Goal: Task Accomplishment & Management: Complete application form

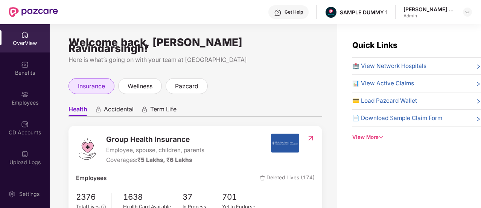
click at [97, 81] on span "insurance" at bounding box center [91, 85] width 27 height 9
click at [125, 105] on span "Accidental" at bounding box center [119, 110] width 30 height 11
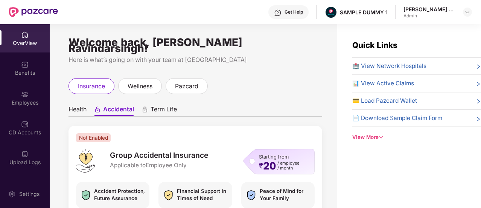
click at [154, 105] on span "Term Life" at bounding box center [164, 110] width 26 height 11
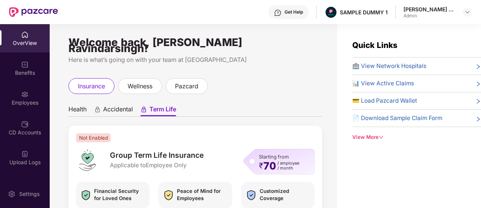
click at [82, 105] on span "Health" at bounding box center [78, 110] width 18 height 11
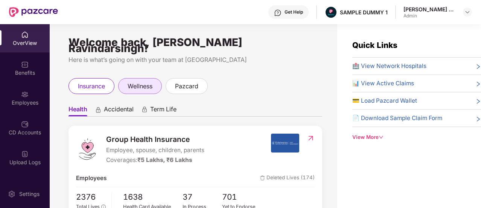
click at [144, 78] on div "wellness" at bounding box center [140, 86] width 44 height 16
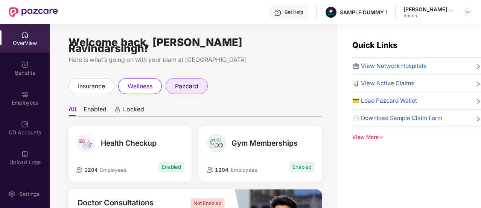
click at [186, 85] on div "pazcard" at bounding box center [187, 86] width 42 height 16
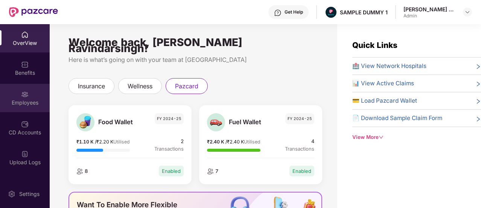
click at [29, 107] on div "Employees" at bounding box center [25, 98] width 50 height 28
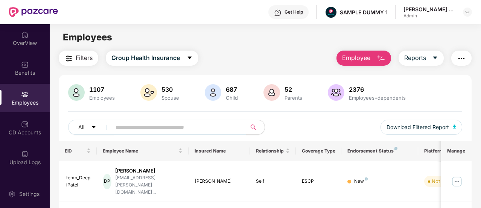
click at [362, 61] on span "Employee" at bounding box center [356, 57] width 28 height 9
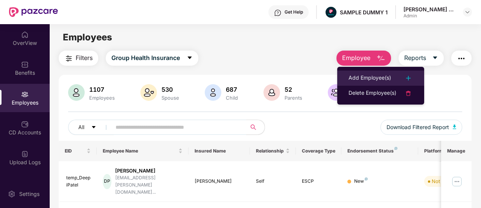
click at [363, 78] on div "Add Employee(s)" at bounding box center [370, 77] width 43 height 9
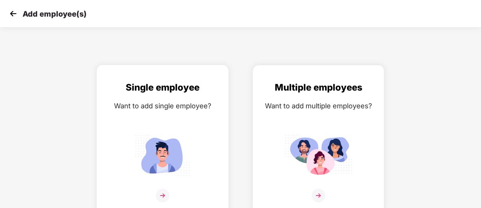
click at [185, 152] on img at bounding box center [163, 154] width 68 height 47
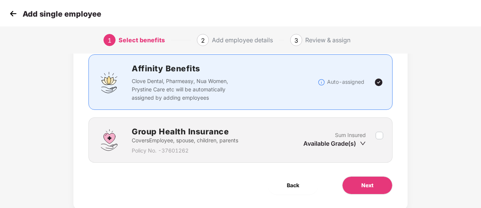
scroll to position [60, 0]
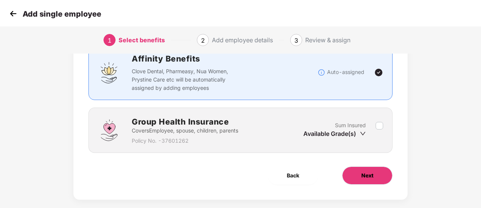
click at [379, 170] on button "Next" at bounding box center [367, 175] width 50 height 18
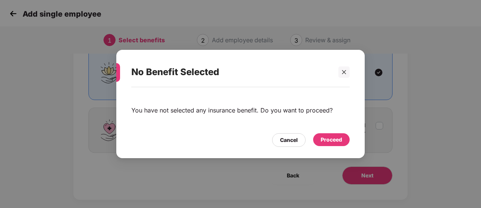
click at [317, 136] on div "Proceed" at bounding box center [331, 139] width 37 height 13
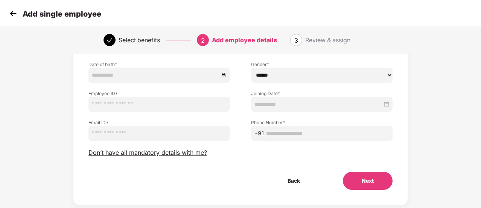
scroll to position [94, 0]
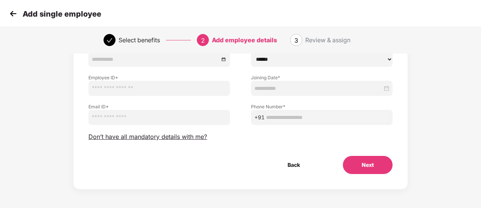
click at [352, 158] on button "Next" at bounding box center [368, 165] width 50 height 18
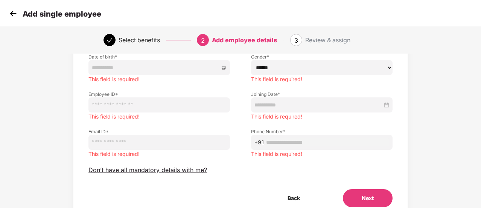
click at [352, 158] on div "Employee Details Please provide all the mandatory details of the employee First…" at bounding box center [241, 96] width 304 height 222
click at [14, 15] on img at bounding box center [13, 13] width 11 height 11
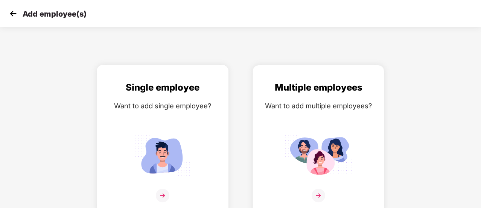
click at [164, 136] on img at bounding box center [163, 154] width 68 height 47
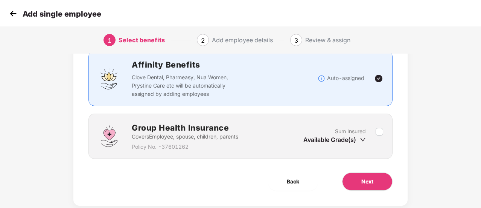
scroll to position [70, 0]
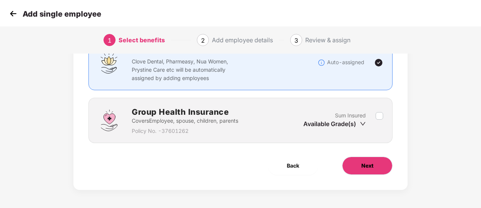
click at [374, 170] on button "Next" at bounding box center [367, 165] width 50 height 18
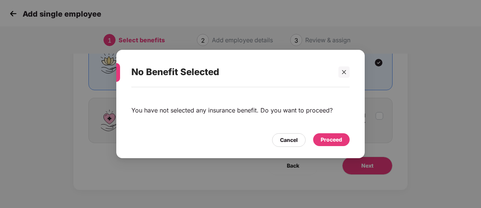
click at [332, 136] on div "Proceed" at bounding box center [331, 139] width 21 height 8
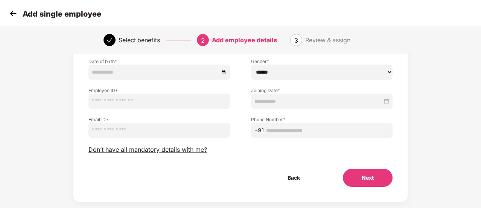
scroll to position [90, 0]
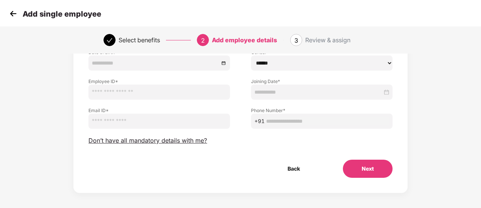
click at [372, 176] on button "Next" at bounding box center [368, 168] width 50 height 18
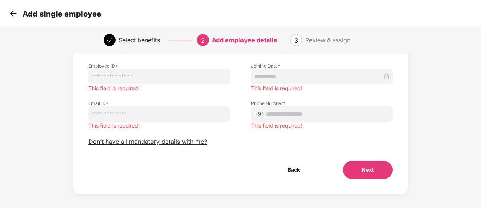
scroll to position [127, 0]
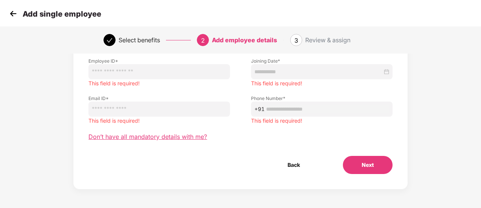
click at [167, 138] on span "Don’t have all mandatory details with me?" at bounding box center [148, 137] width 119 height 8
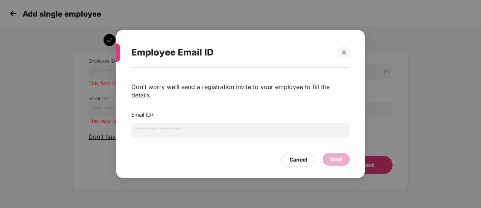
click at [203, 126] on input "email" at bounding box center [240, 129] width 219 height 15
type input "***"
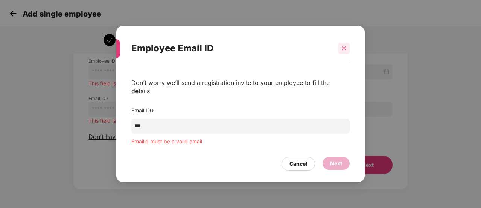
click at [343, 51] on icon "close" at bounding box center [344, 48] width 5 height 5
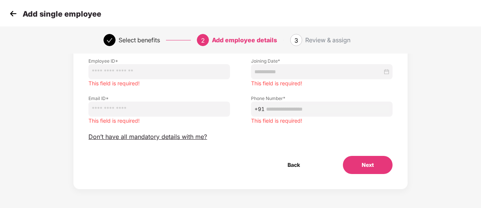
click at [17, 13] on img at bounding box center [13, 13] width 11 height 11
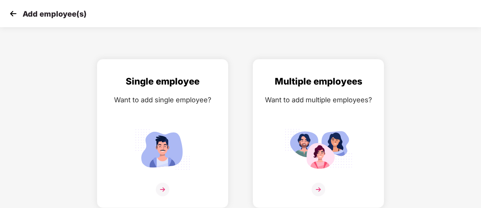
scroll to position [0, 0]
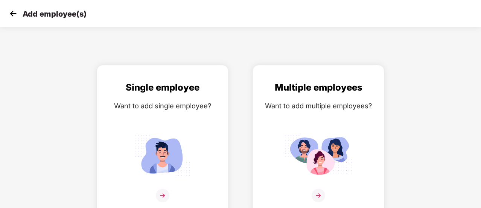
click at [17, 13] on img at bounding box center [13, 13] width 11 height 11
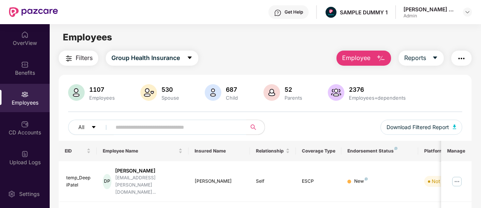
click at [367, 54] on span "Employee" at bounding box center [356, 57] width 28 height 9
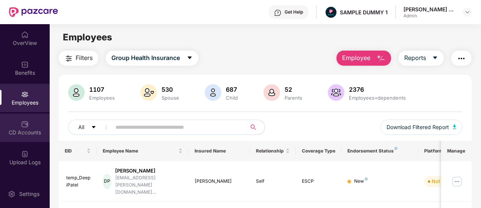
click at [24, 127] on img at bounding box center [25, 124] width 8 height 8
